Goal: Information Seeking & Learning: Learn about a topic

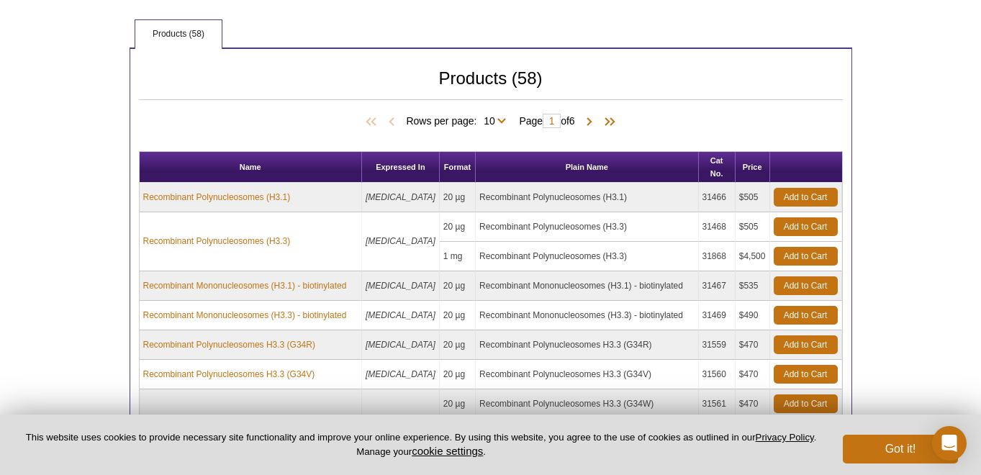
scroll to position [736, 0]
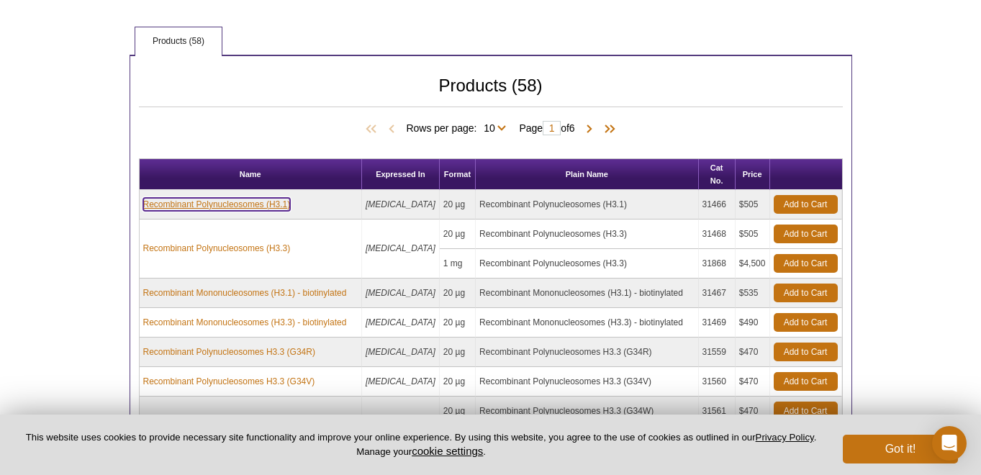
click at [247, 198] on link "Recombinant Polynucleosomes (H3.1)" at bounding box center [217, 204] width 148 height 13
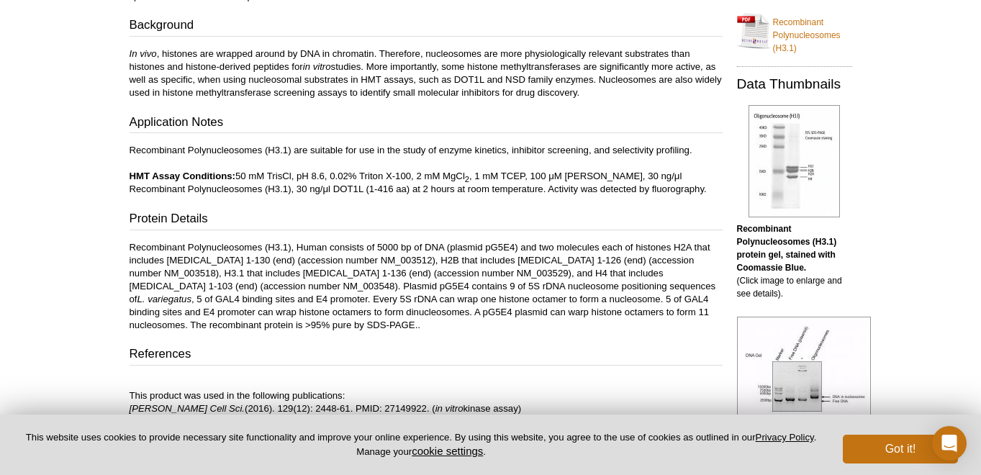
scroll to position [318, 0]
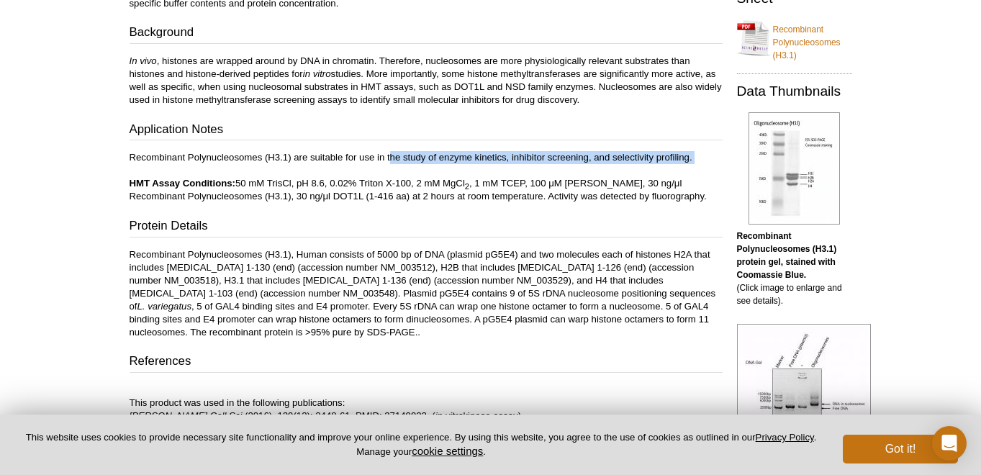
drag, startPoint x: 390, startPoint y: 159, endPoint x: 402, endPoint y: 171, distance: 17.3
click at [397, 171] on p "Recombinant Polynucleosomes (H3.1) are suitable for use in the study of enzyme …" at bounding box center [426, 177] width 593 height 52
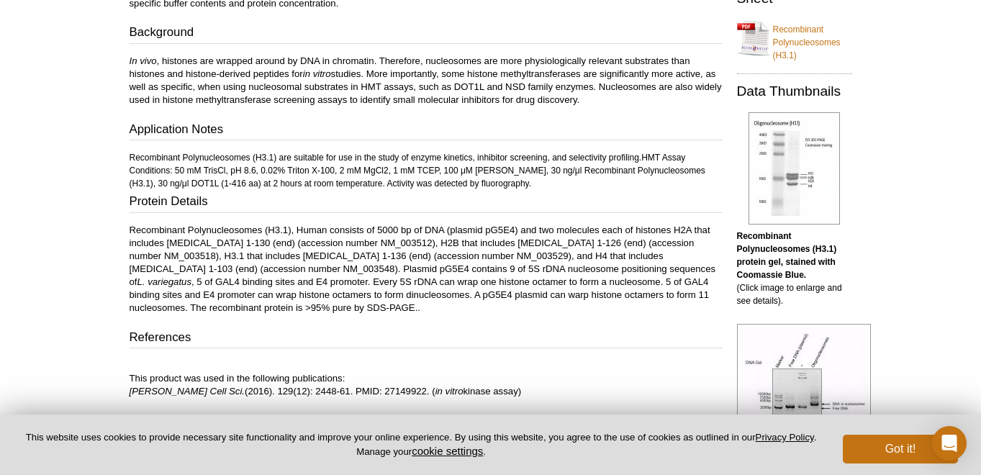
click at [390, 150] on div "Contents A representative Technical Data Sheet (TDS) is provided here. Please r…" at bounding box center [426, 175] width 593 height 445
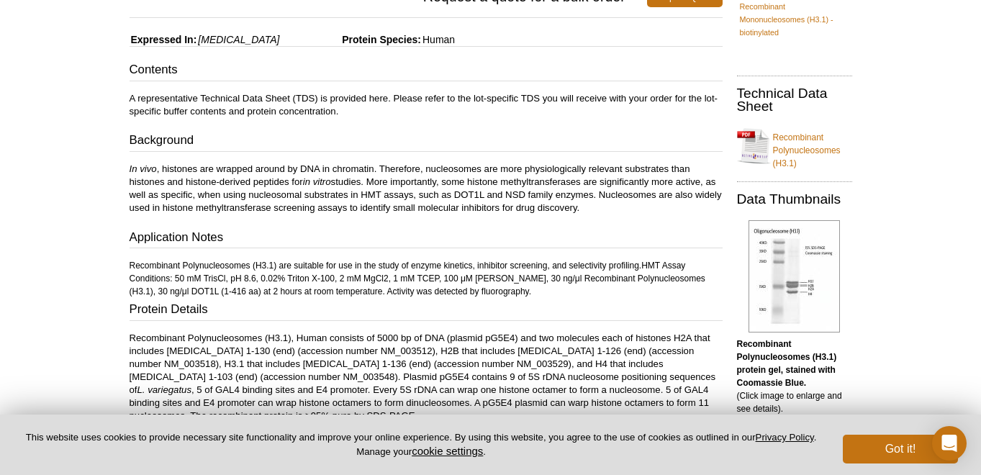
scroll to position [186, 0]
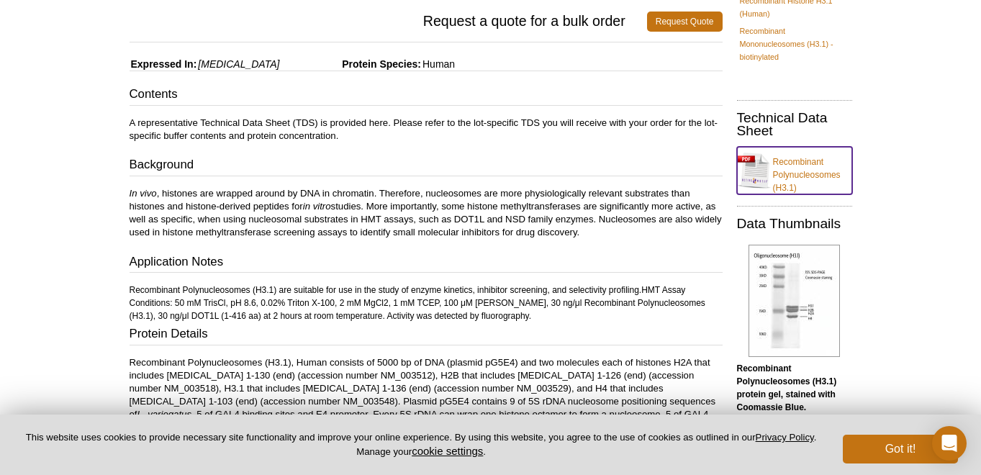
click at [809, 175] on link "Recombinant Polynucleosomes (H3.1)" at bounding box center [794, 170] width 115 height 47
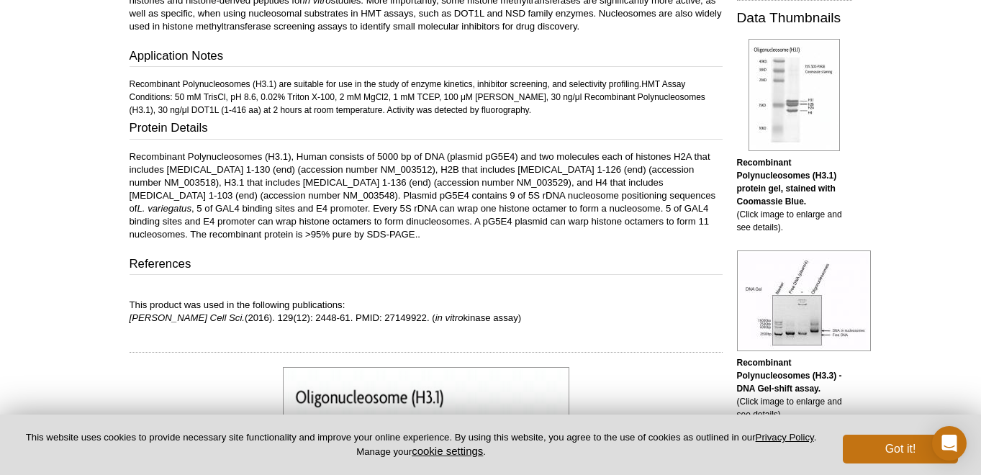
scroll to position [393, 0]
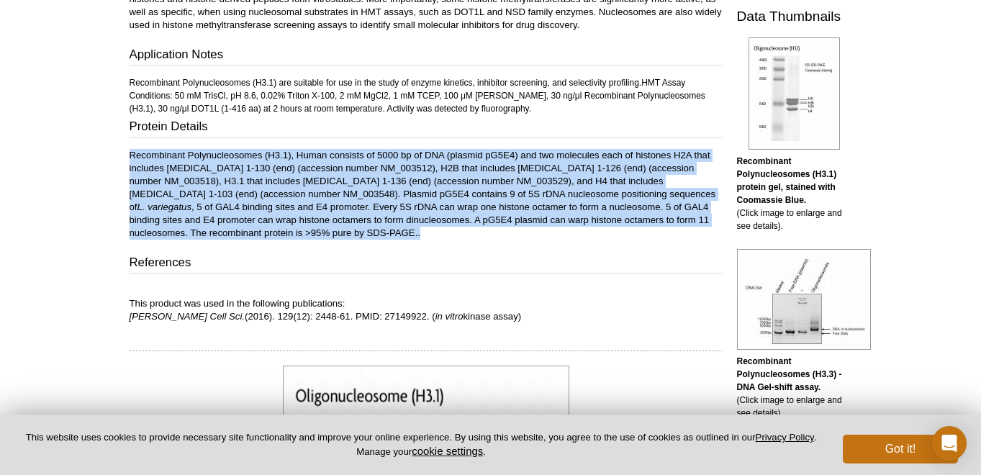
drag, startPoint x: 362, startPoint y: 131, endPoint x: 465, endPoint y: 233, distance: 145.0
click at [465, 233] on div "Contents A representative Technical Data Sheet (TDS) is provided here. Please r…" at bounding box center [426, 100] width 593 height 445
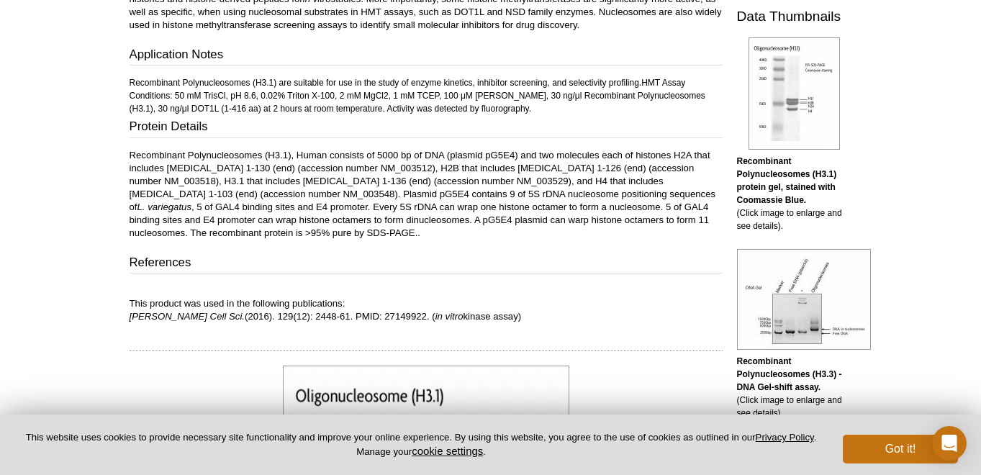
click at [486, 239] on p "Recombinant Polynucleosomes (H3.1), Human consists of 5000 bp of DNA (plasmid p…" at bounding box center [426, 194] width 593 height 91
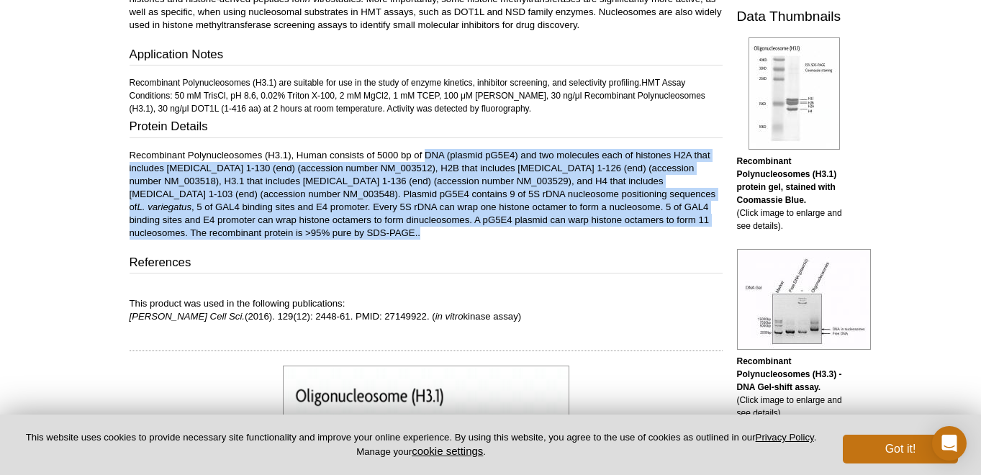
drag, startPoint x: 526, startPoint y: 239, endPoint x: 424, endPoint y: 150, distance: 135.7
click at [424, 150] on p "Recombinant Polynucleosomes (H3.1), Human consists of 5000 bp of DNA (plasmid p…" at bounding box center [426, 194] width 593 height 91
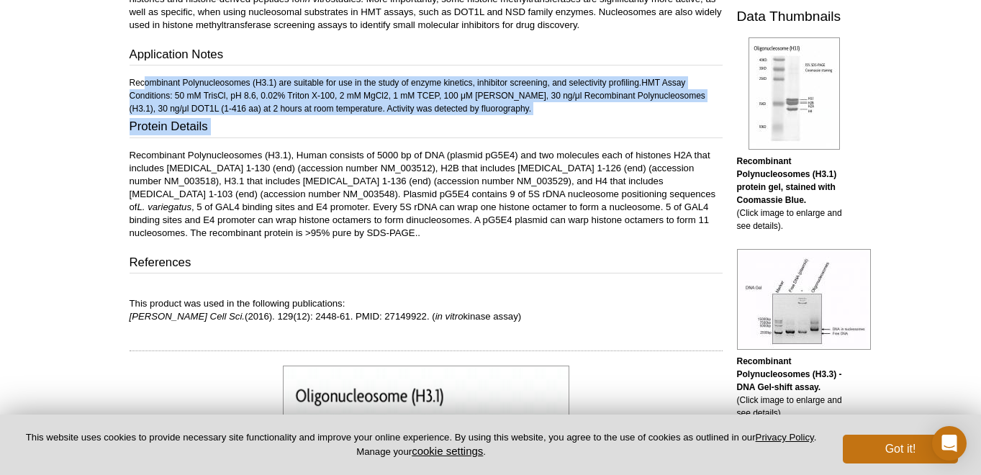
drag, startPoint x: 391, startPoint y: 73, endPoint x: 440, endPoint y: 142, distance: 84.7
click at [440, 142] on div "Contents A representative Technical Data Sheet (TDS) is provided here. Please r…" at bounding box center [426, 100] width 593 height 445
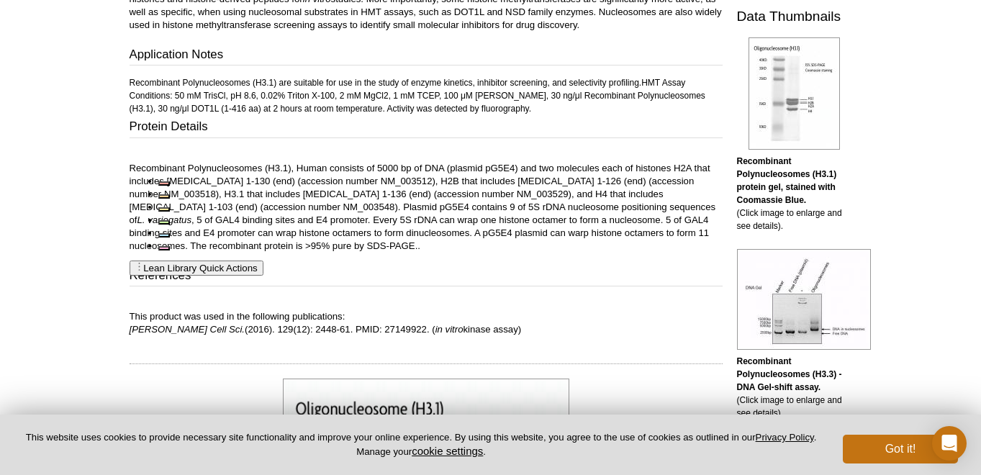
click at [459, 130] on h3 "Protein Details" at bounding box center [426, 128] width 593 height 20
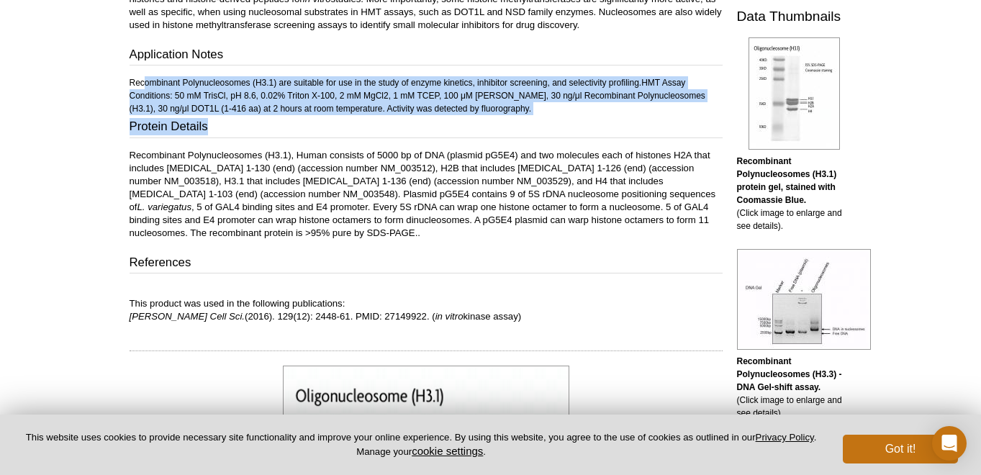
drag, startPoint x: 513, startPoint y: 130, endPoint x: 450, endPoint y: 73, distance: 85.1
click at [450, 73] on div "Contents A representative Technical Data Sheet (TDS) is provided here. Please r…" at bounding box center [426, 100] width 593 height 445
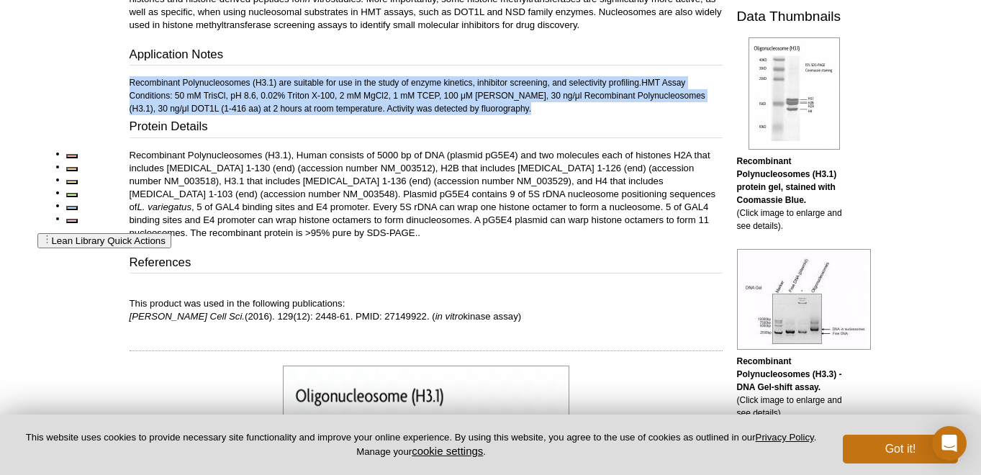
click at [450, 73] on div "Contents A representative Technical Data Sheet (TDS) is provided here. Please r…" at bounding box center [426, 100] width 593 height 445
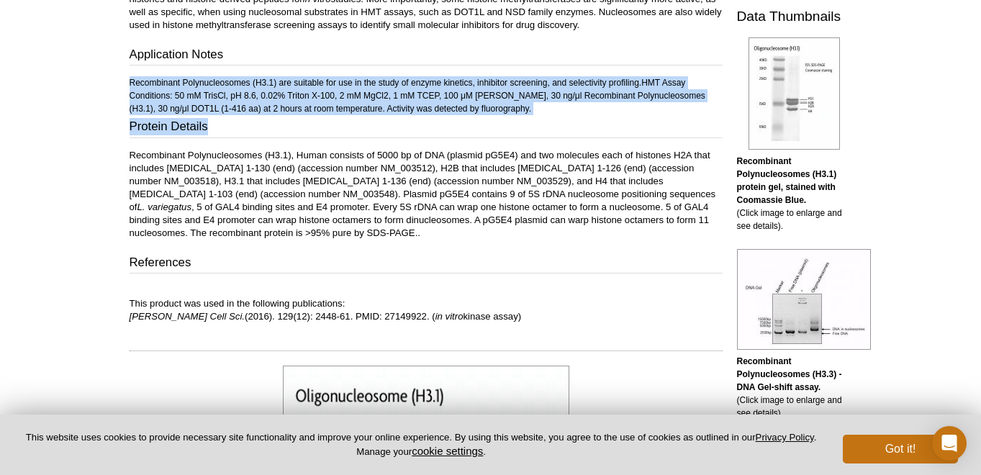
drag, startPoint x: 436, startPoint y: 67, endPoint x: 489, endPoint y: 119, distance: 74.3
click at [489, 119] on div "Contents A representative Technical Data Sheet (TDS) is provided here. Please r…" at bounding box center [426, 100] width 593 height 445
click at [489, 119] on h3 "Protein Details" at bounding box center [426, 128] width 593 height 20
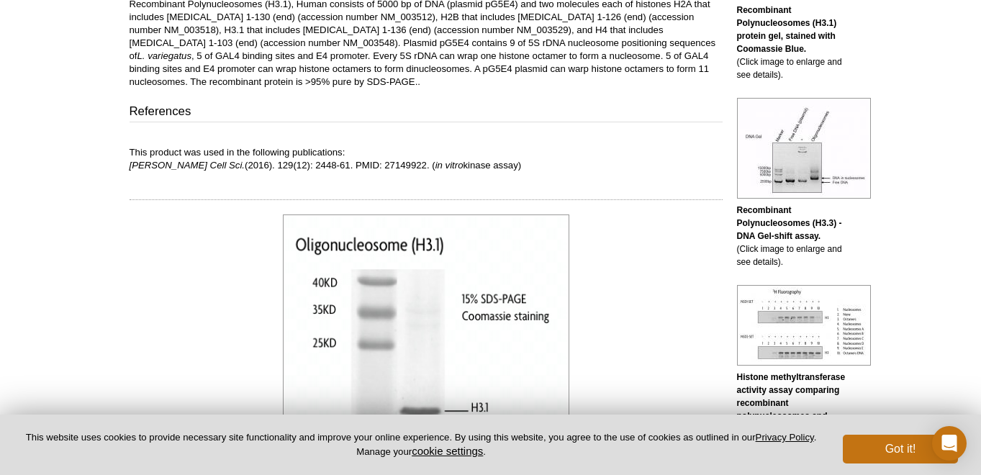
scroll to position [542, 0]
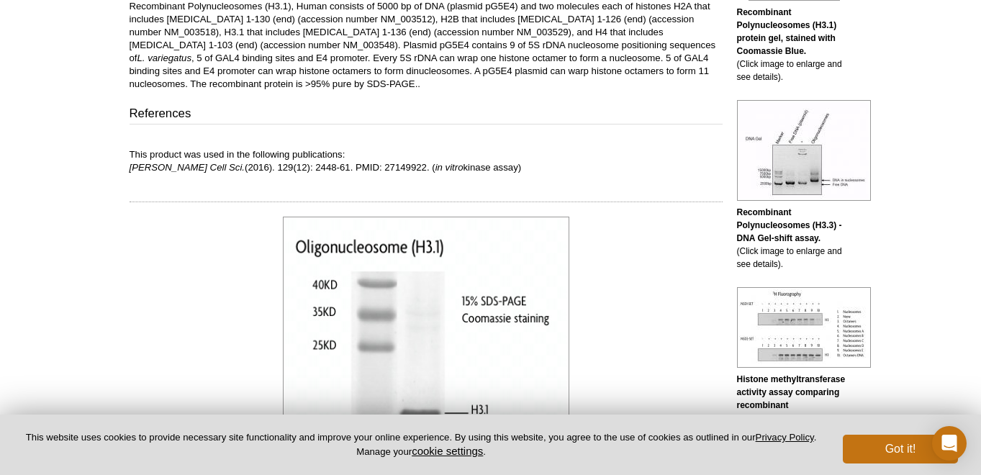
click at [456, 64] on p "Recombinant Polynucleosomes (H3.1), Human consists of 5000 bp of DNA (plasmid p…" at bounding box center [426, 45] width 593 height 91
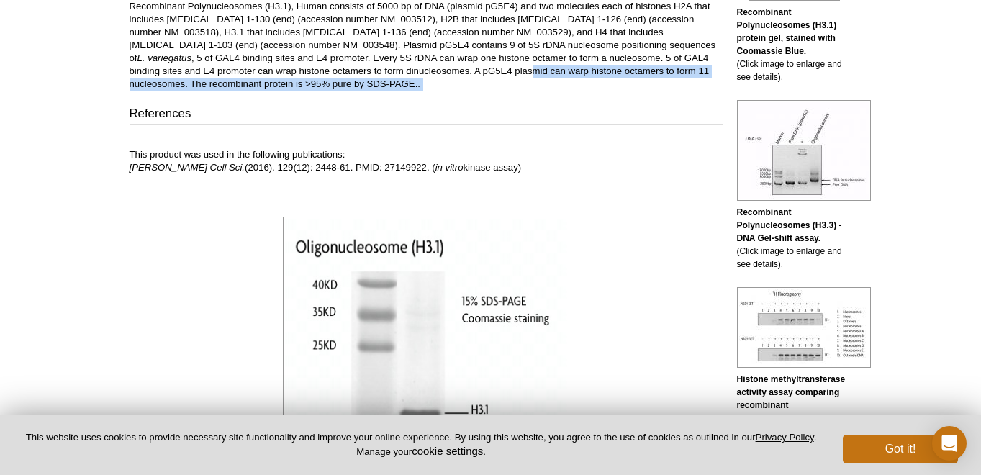
drag, startPoint x: 444, startPoint y: 65, endPoint x: 468, endPoint y: 104, distance: 45.9
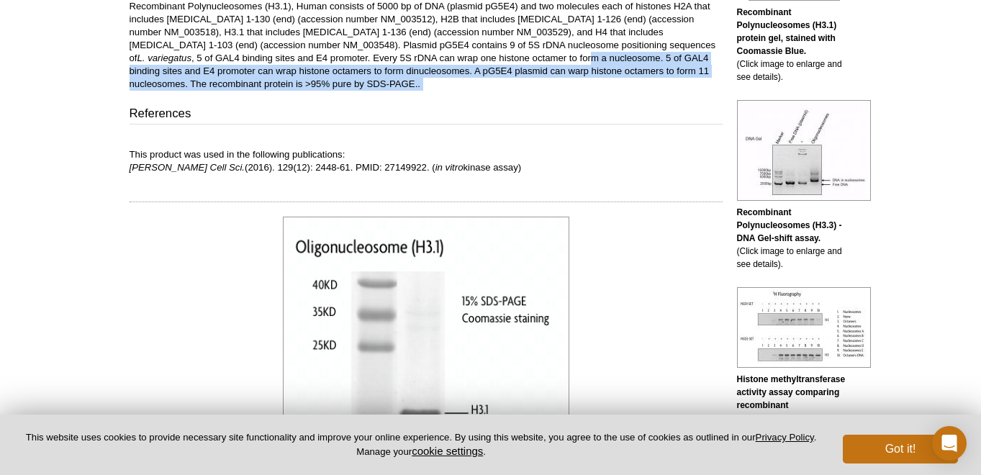
drag, startPoint x: 517, startPoint y: 103, endPoint x: 477, endPoint y: 60, distance: 58.6
click at [477, 60] on p "Recombinant Polynucleosomes (H3.1), Human consists of 5000 bp of DNA (plasmid p…" at bounding box center [426, 45] width 593 height 91
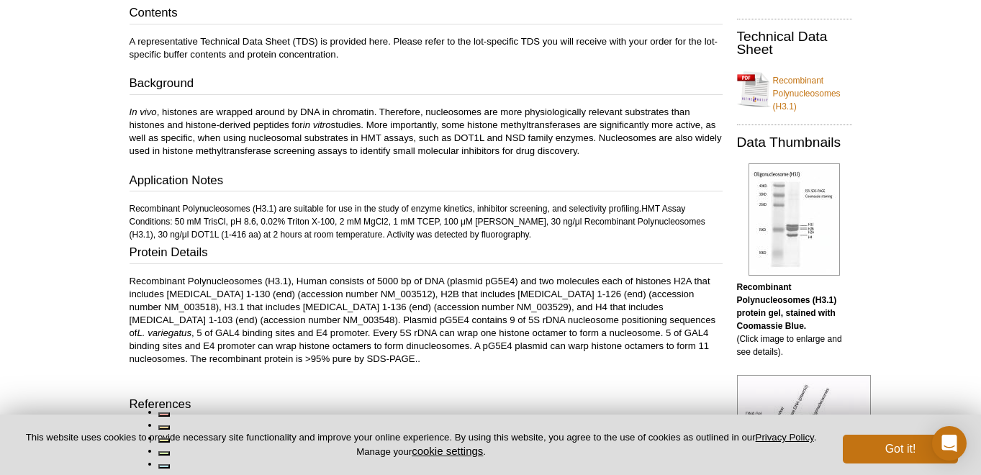
scroll to position [273, 0]
